Goal: Task Accomplishment & Management: Manage account settings

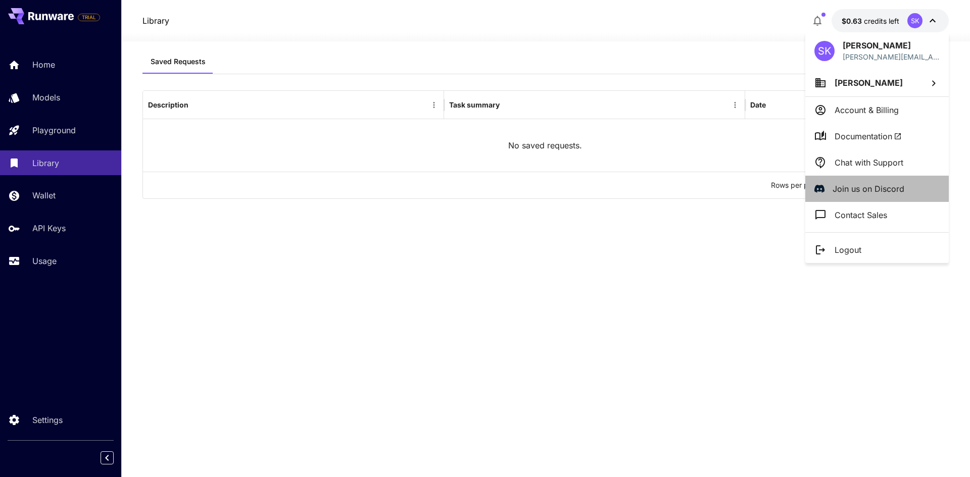
click at [873, 190] on p "Join us on Discord" at bounding box center [868, 189] width 72 height 12
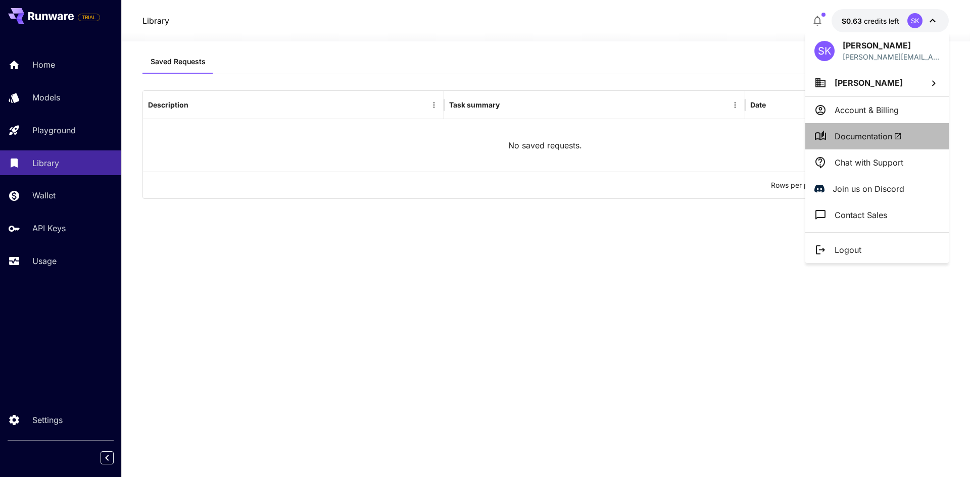
click at [887, 128] on li "Documentation" at bounding box center [876, 136] width 143 height 26
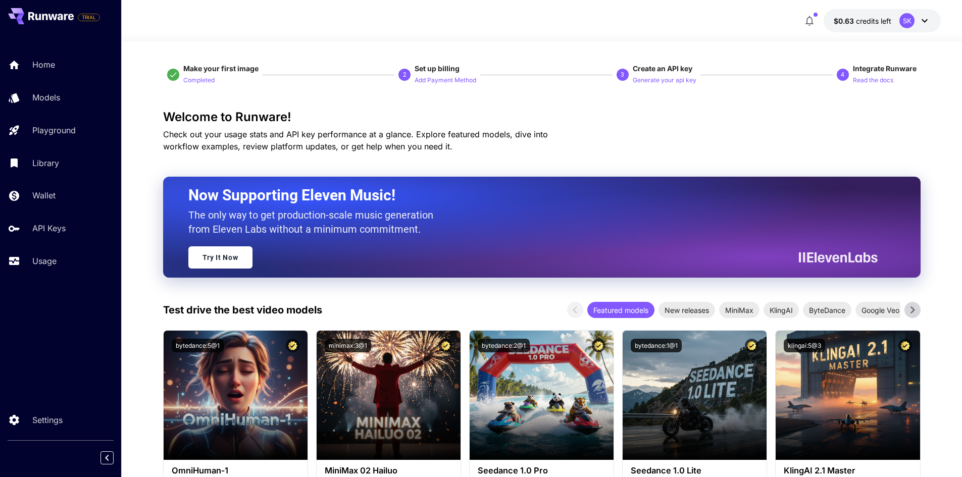
click at [900, 18] on div "SK" at bounding box center [906, 20] width 15 height 15
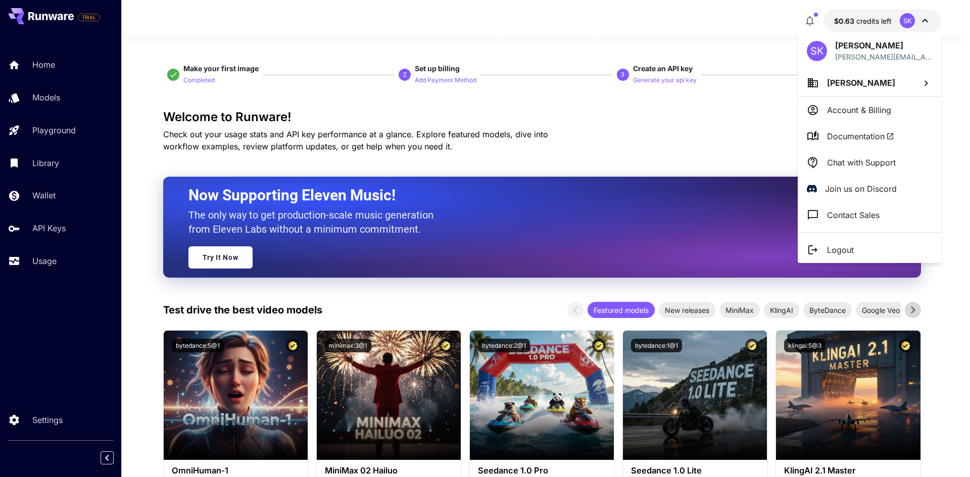
click at [850, 107] on p "Account & Billing" at bounding box center [859, 110] width 64 height 12
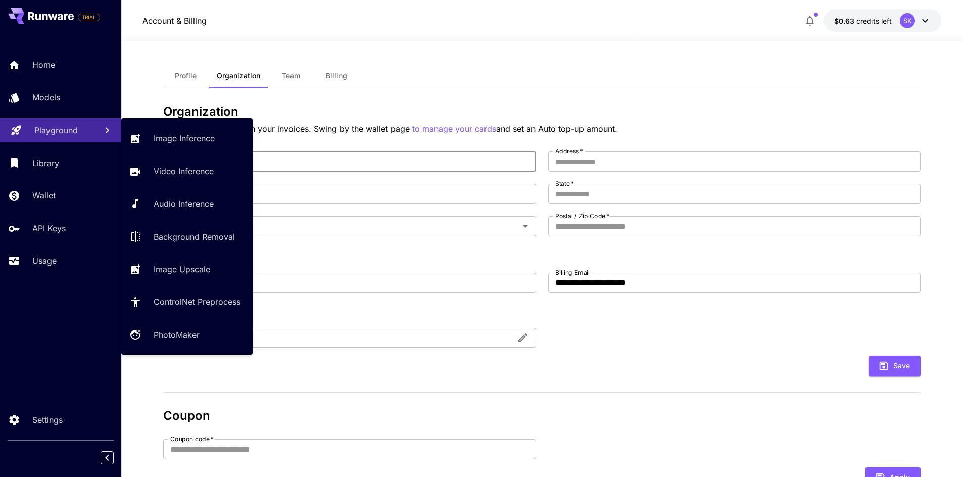
drag, startPoint x: 243, startPoint y: 155, endPoint x: 38, endPoint y: 136, distance: 205.8
click at [37, 135] on div "**********" at bounding box center [481, 308] width 962 height 617
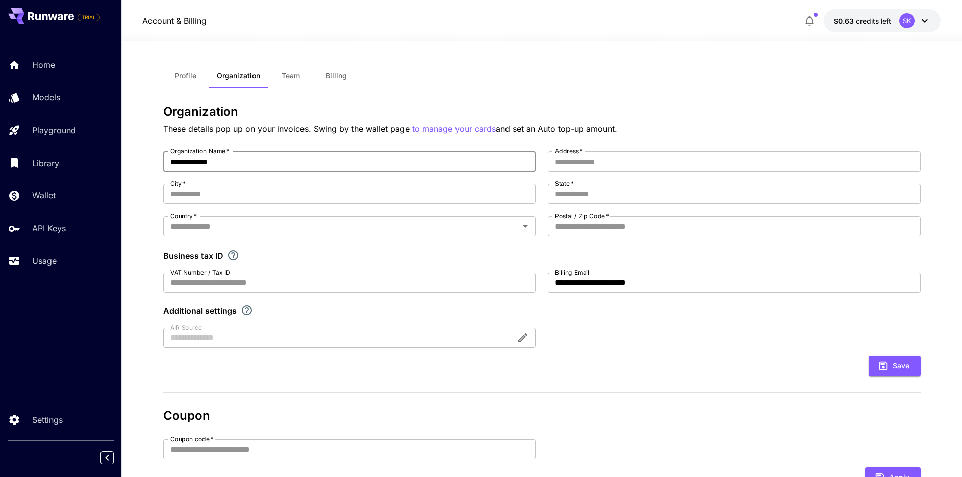
click at [331, 293] on div "**********" at bounding box center [542, 250] width 758 height 196
click at [523, 339] on div at bounding box center [349, 338] width 373 height 20
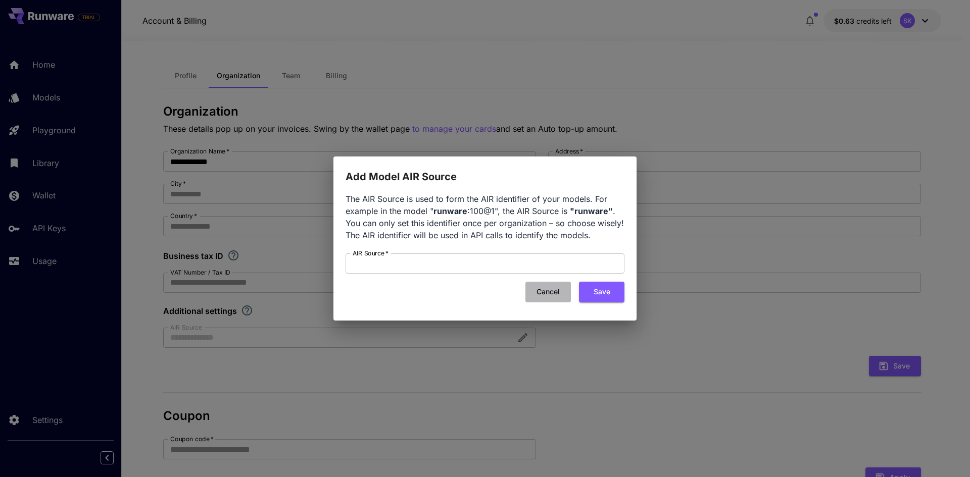
click at [551, 289] on button "Cancel" at bounding box center [547, 292] width 45 height 21
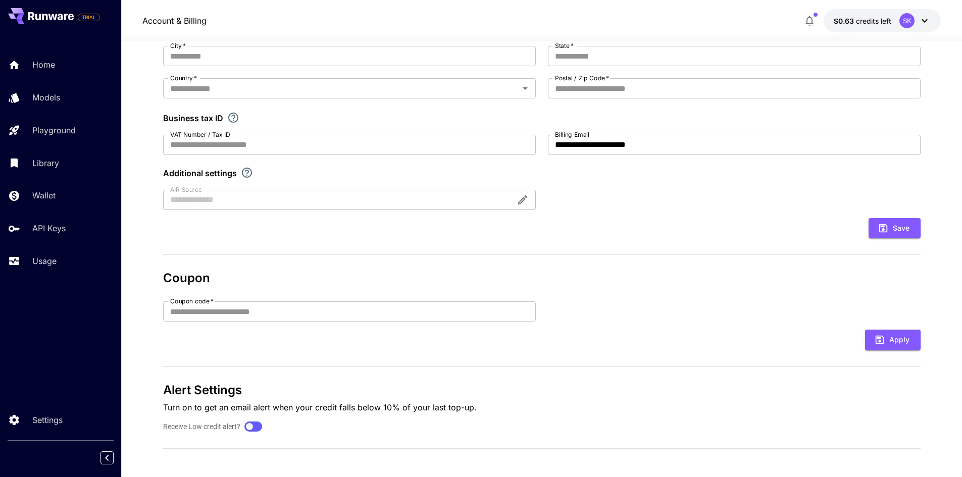
scroll to position [140, 0]
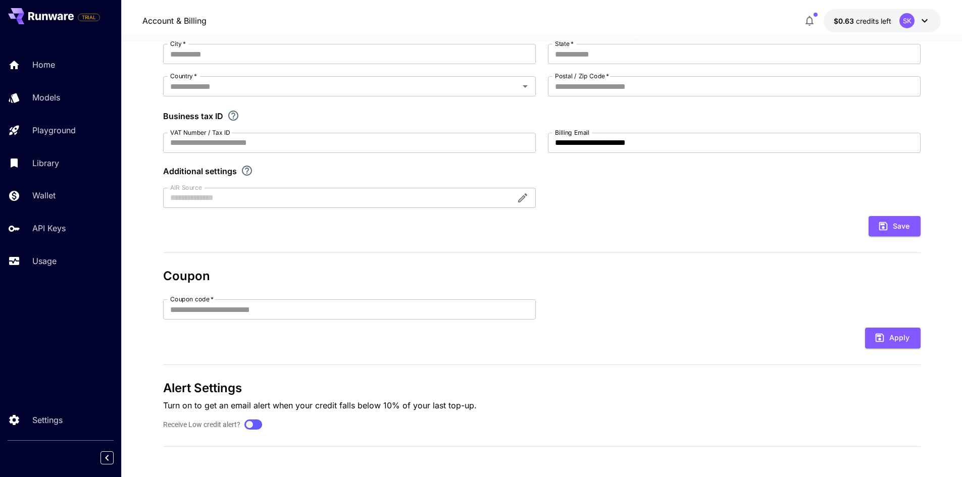
click at [256, 425] on div at bounding box center [253, 424] width 15 height 7
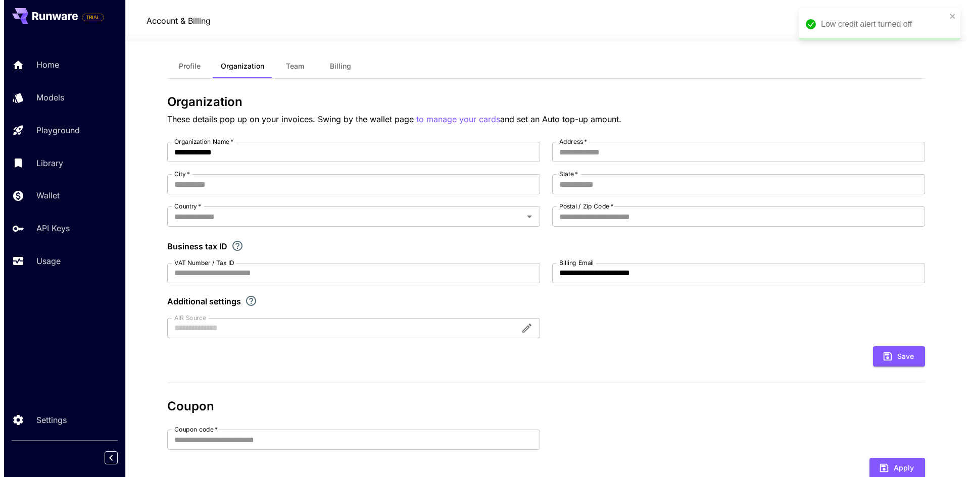
scroll to position [0, 0]
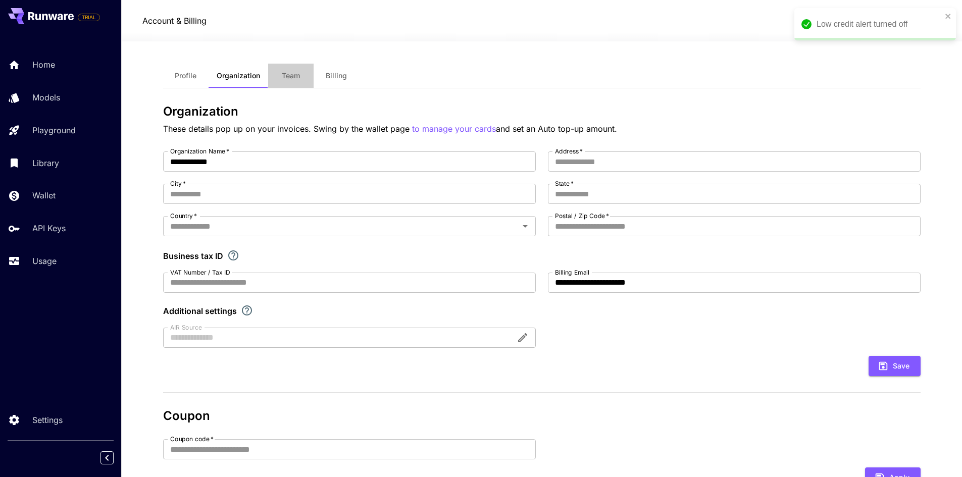
click at [296, 72] on span "Team" at bounding box center [291, 75] width 18 height 9
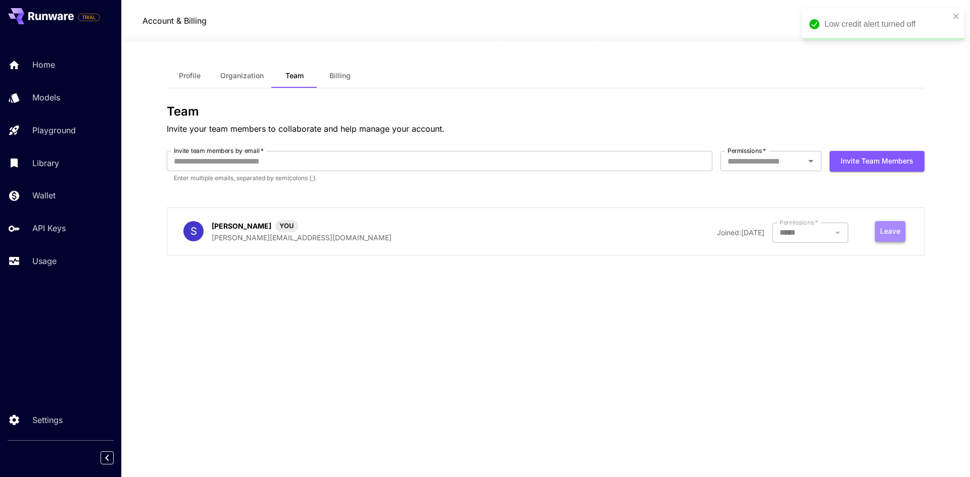
click at [885, 237] on button "Leave" at bounding box center [890, 231] width 30 height 21
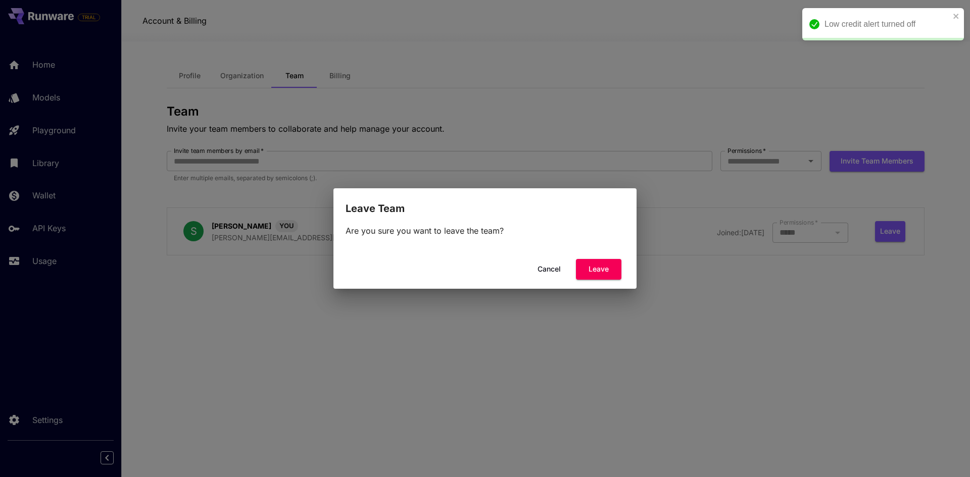
click at [563, 271] on button "Cancel" at bounding box center [548, 269] width 45 height 21
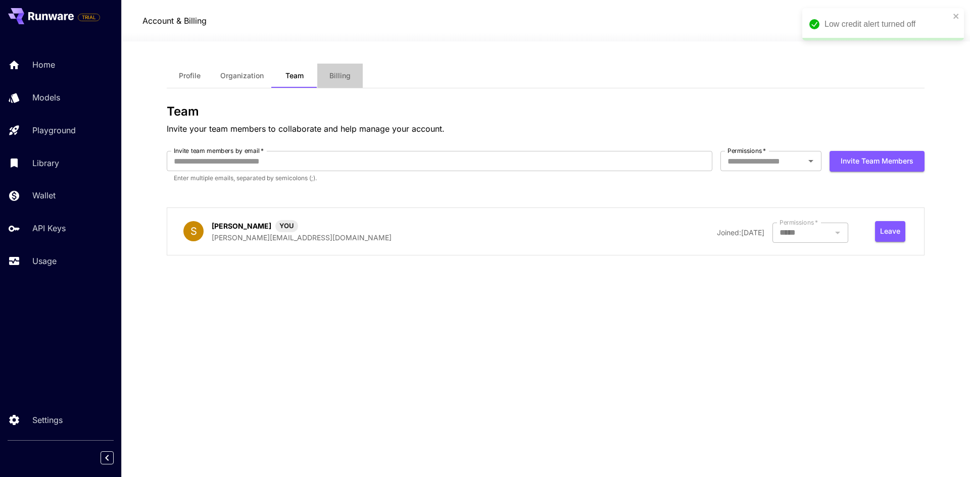
click at [337, 73] on span "Billing" at bounding box center [339, 75] width 21 height 9
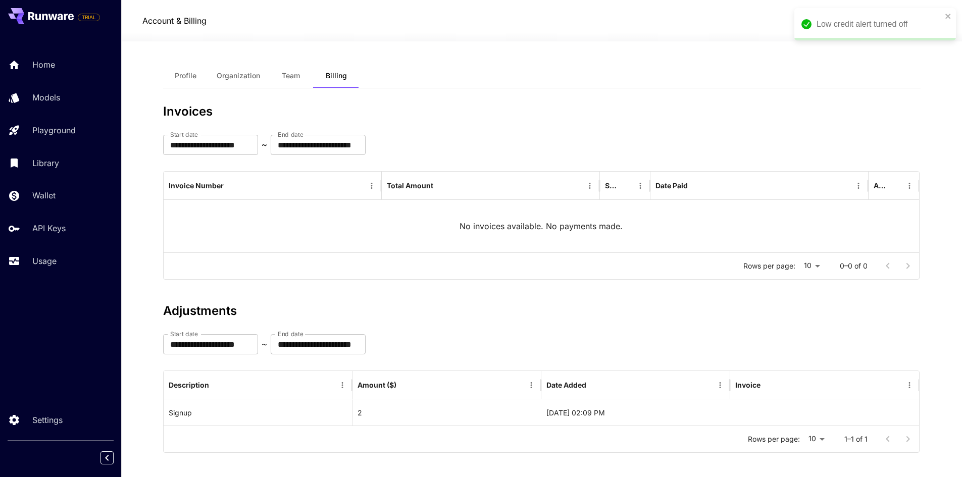
click at [180, 81] on button "Profile" at bounding box center [185, 76] width 45 height 24
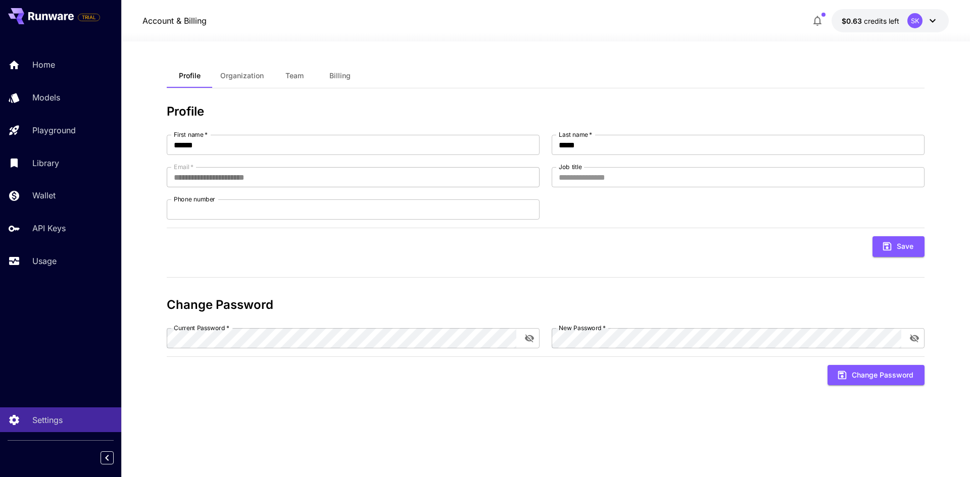
click at [517, 427] on div "**********" at bounding box center [546, 259] width 758 height 391
click at [594, 453] on div "**********" at bounding box center [546, 259] width 758 height 436
drag, startPoint x: 223, startPoint y: 432, endPoint x: 171, endPoint y: 431, distance: 52.0
click at [222, 431] on div "**********" at bounding box center [546, 259] width 758 height 391
click at [820, 19] on icon "button" at bounding box center [817, 21] width 8 height 10
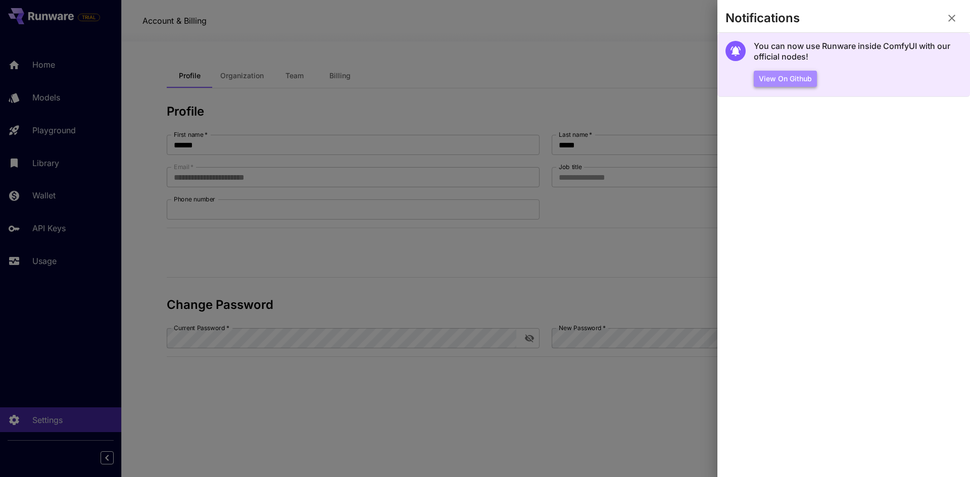
click at [806, 83] on button "View on Github" at bounding box center [784, 79] width 63 height 17
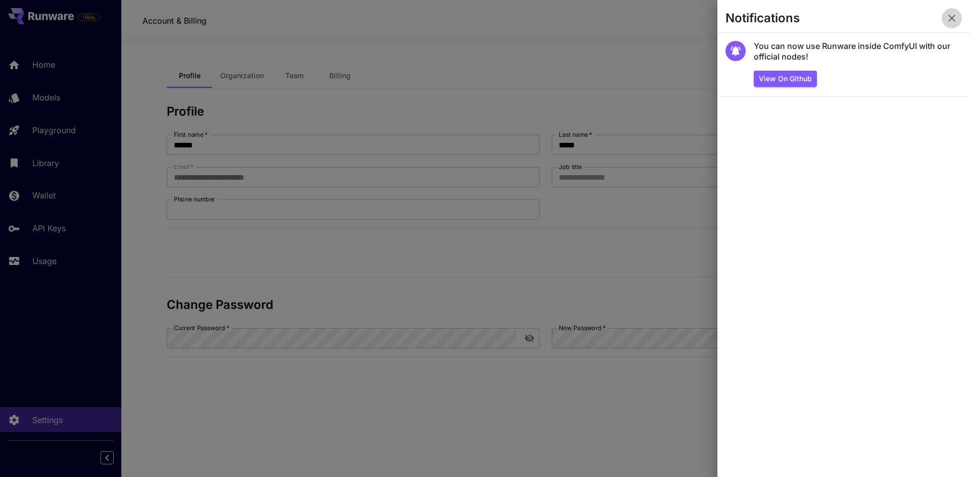
click at [951, 13] on icon "button" at bounding box center [951, 18] width 12 height 12
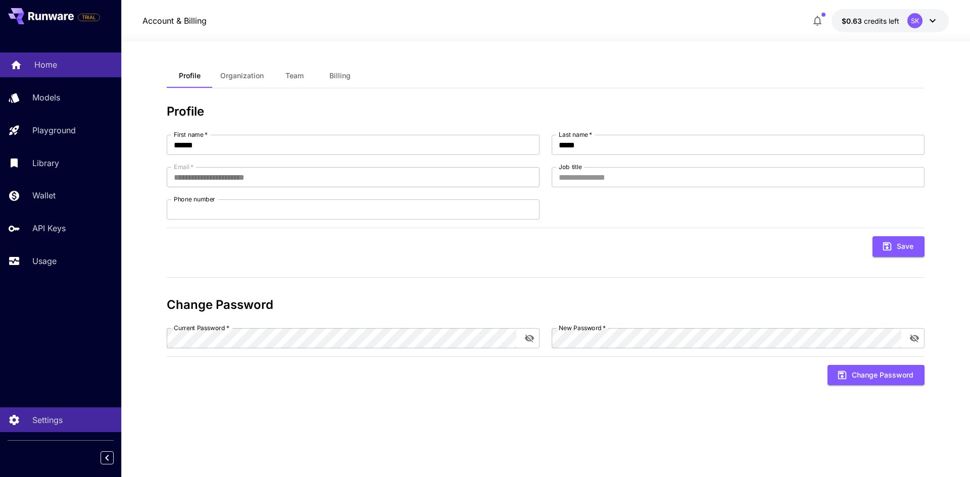
click at [46, 74] on link "Home" at bounding box center [60, 65] width 121 height 25
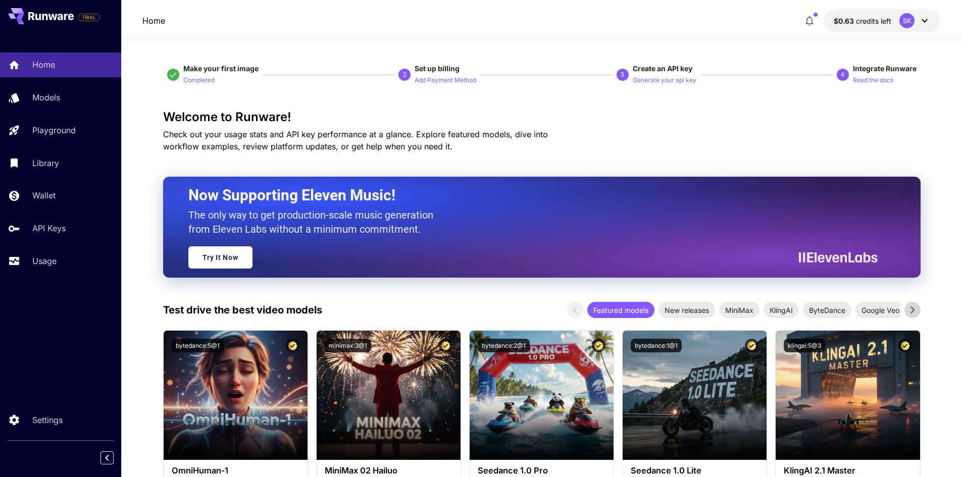
click at [39, 13] on icon at bounding box center [50, 16] width 45 height 8
click at [911, 20] on div "SK" at bounding box center [906, 20] width 15 height 15
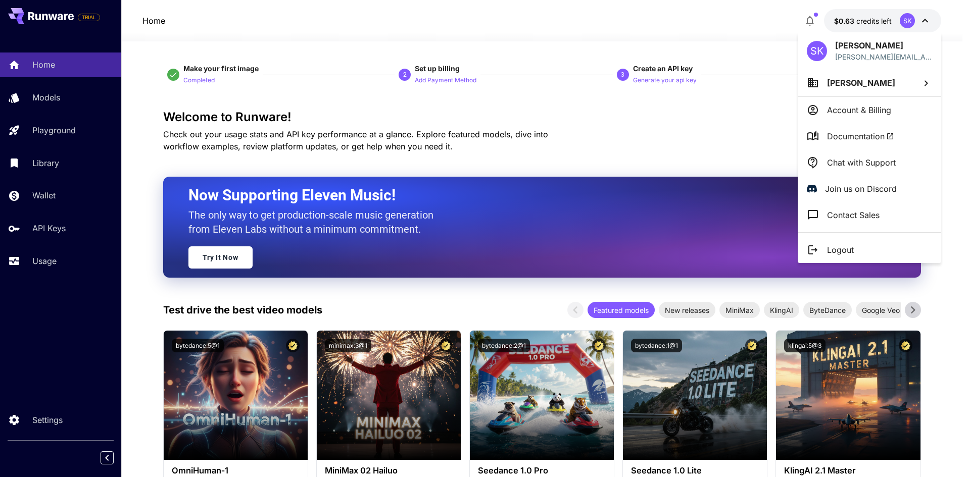
click at [860, 217] on p "Contact Sales" at bounding box center [853, 215] width 53 height 12
click at [859, 162] on p "Chat with Support" at bounding box center [861, 163] width 69 height 12
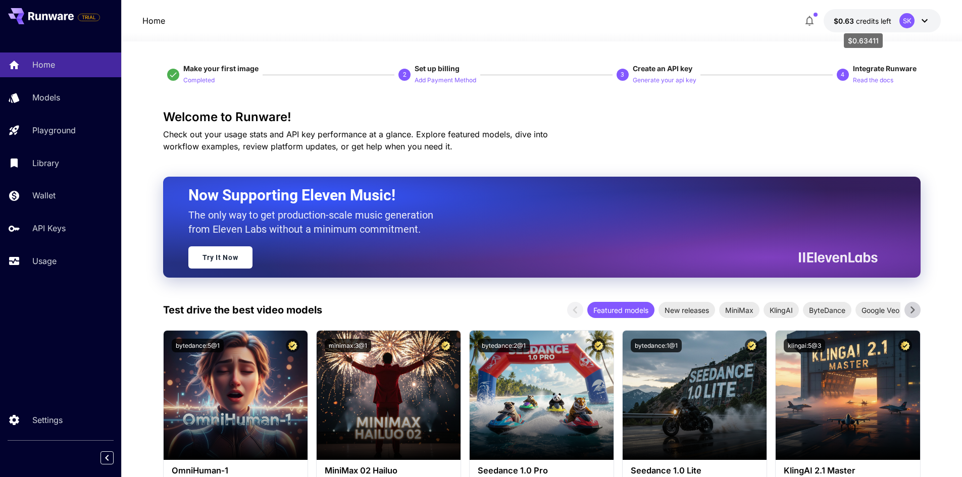
click at [889, 18] on span "credits left" at bounding box center [873, 21] width 35 height 9
